Goal: Task Accomplishment & Management: Manage account settings

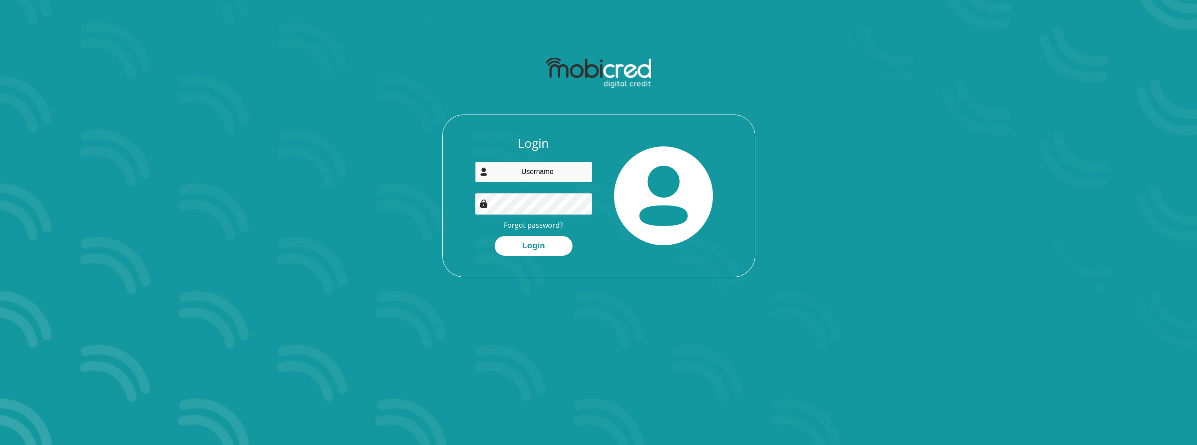
click at [539, 180] on input "email" at bounding box center [533, 171] width 117 height 21
type input "berghstephan96@gmail.com"
click at [495, 236] on button "Login" at bounding box center [534, 246] width 78 height 20
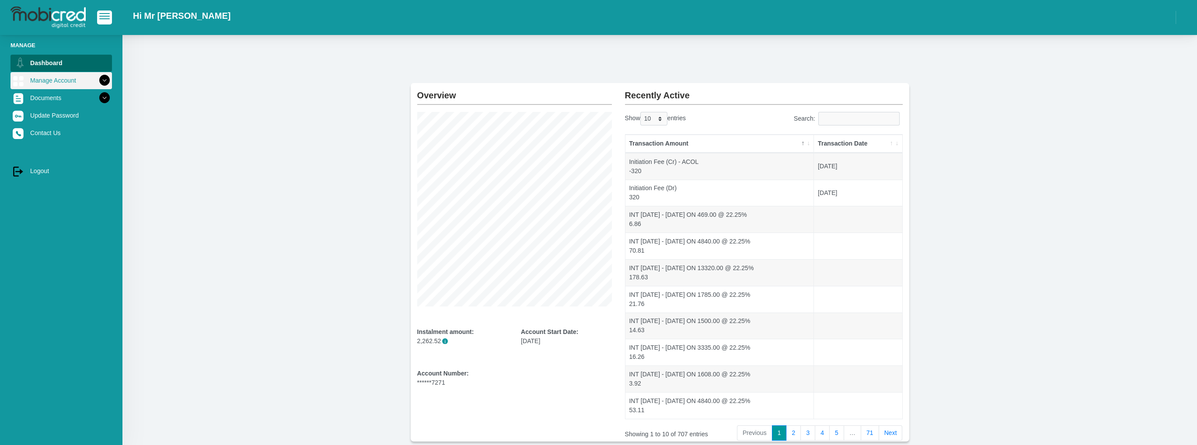
click at [98, 80] on icon at bounding box center [104, 80] width 15 height 15
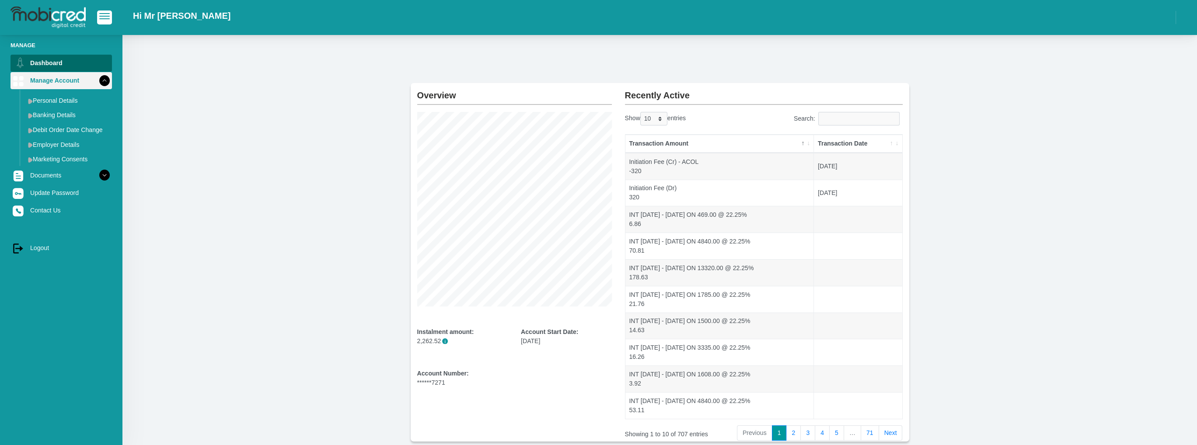
click at [98, 80] on icon at bounding box center [104, 80] width 15 height 15
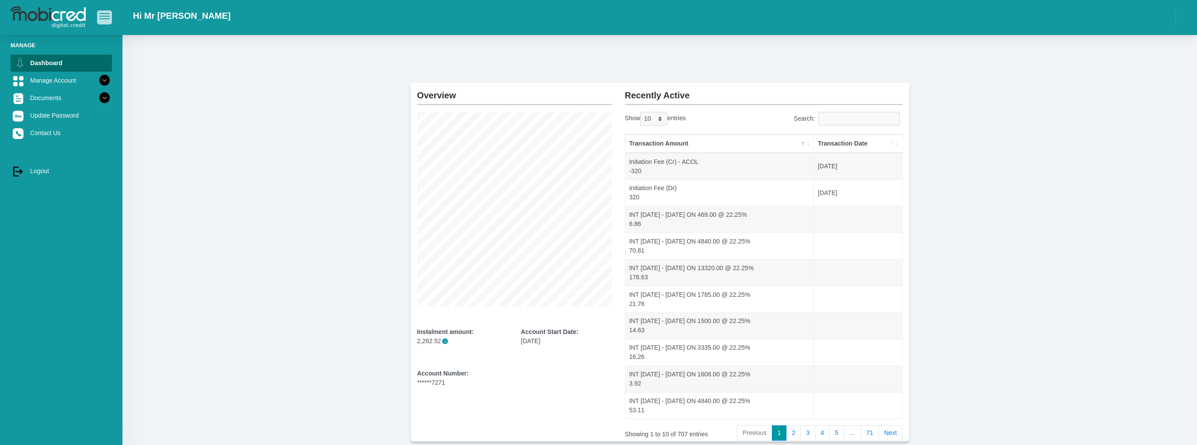
click at [105, 17] on span "button" at bounding box center [104, 16] width 10 height 6
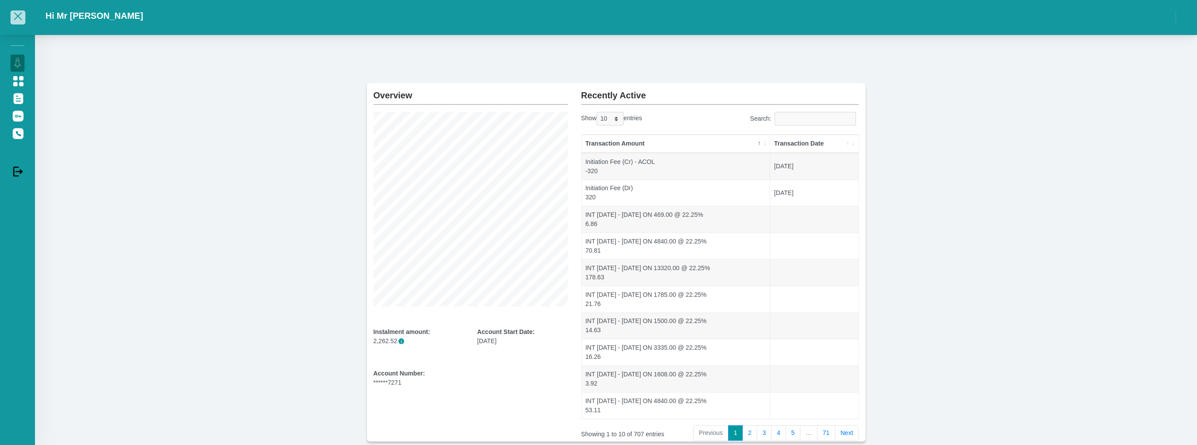
click at [11, 14] on button "button" at bounding box center [17, 17] width 15 height 14
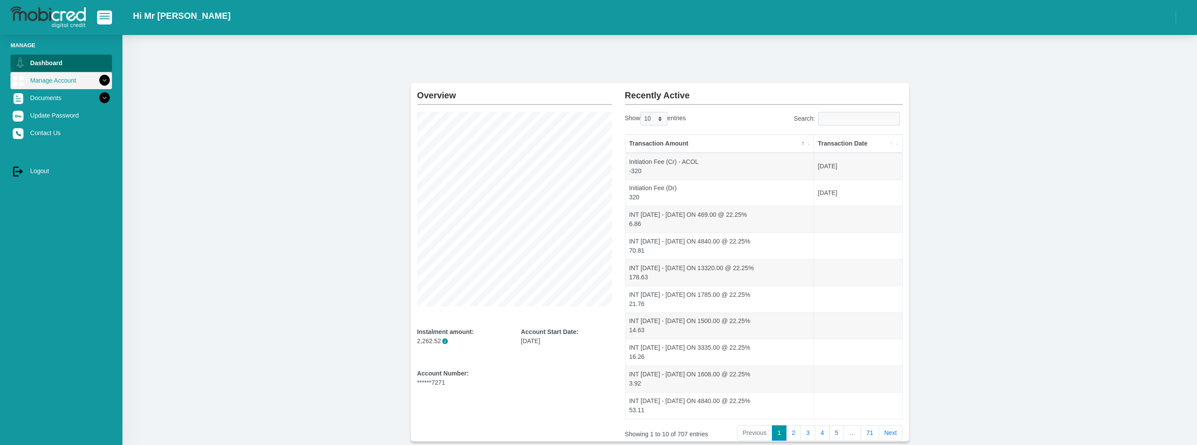
click at [50, 79] on link "Manage Account" at bounding box center [60, 80] width 101 height 17
